Goal: Task Accomplishment & Management: Manage account settings

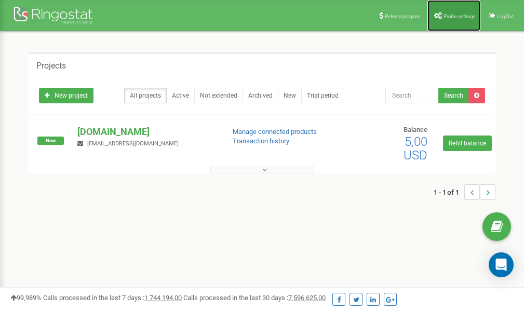
click at [451, 15] on span "Profile settings" at bounding box center [460, 17] width 32 height 6
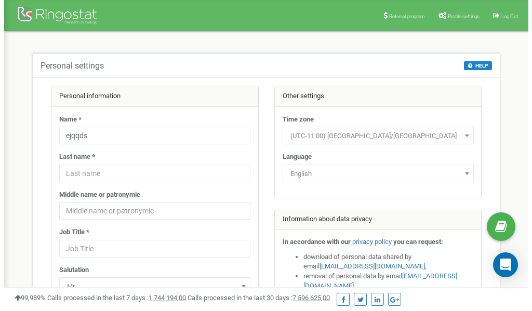
scroll to position [52, 0]
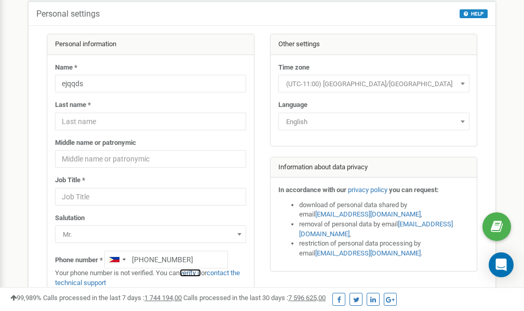
click at [197, 272] on link "verify it" at bounding box center [190, 273] width 21 height 8
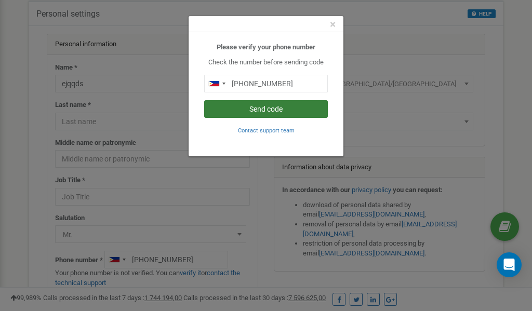
click at [263, 107] on button "Send code" at bounding box center [266, 109] width 124 height 18
